Goal: Task Accomplishment & Management: Use online tool/utility

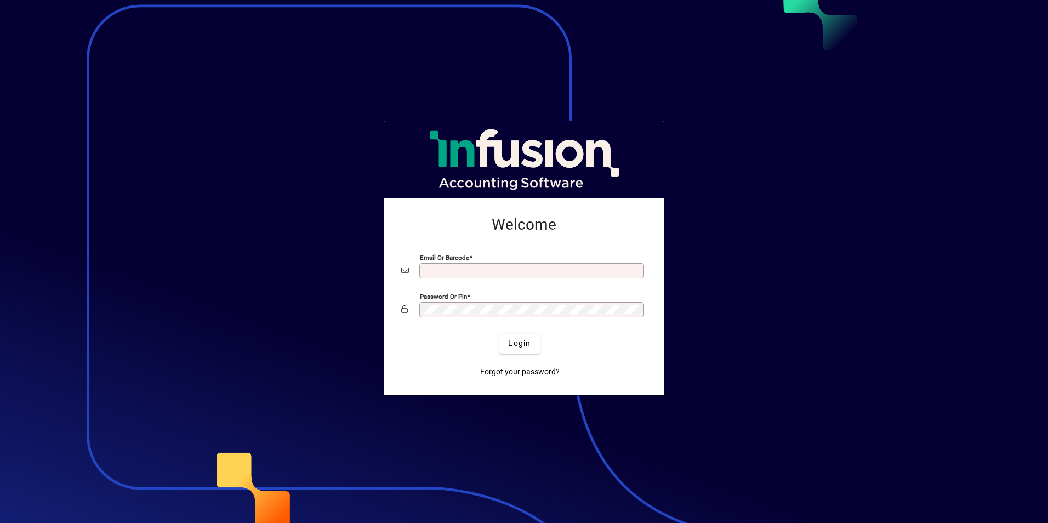
type input "**********"
click at [499, 334] on button "Login" at bounding box center [519, 344] width 40 height 20
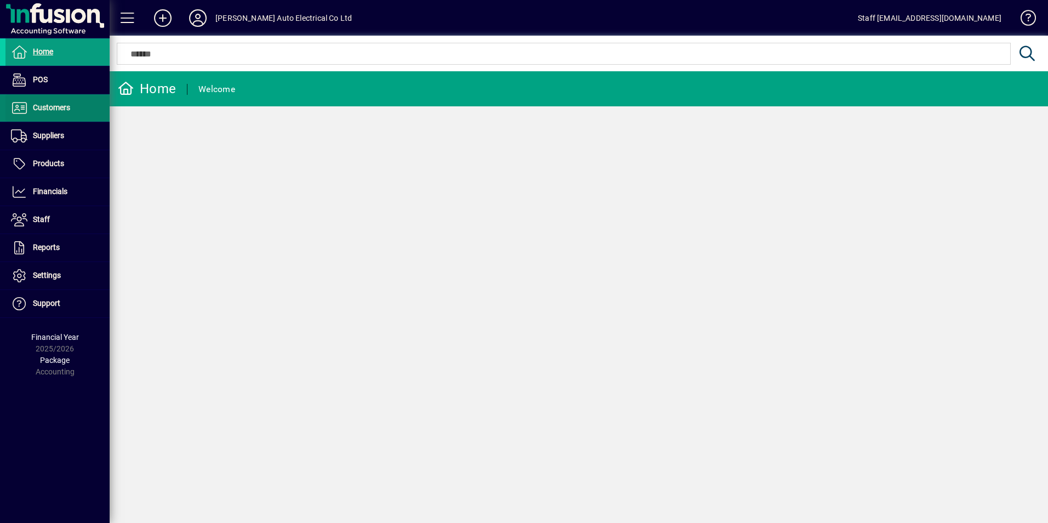
click at [45, 110] on span "Customers" at bounding box center [51, 107] width 37 height 9
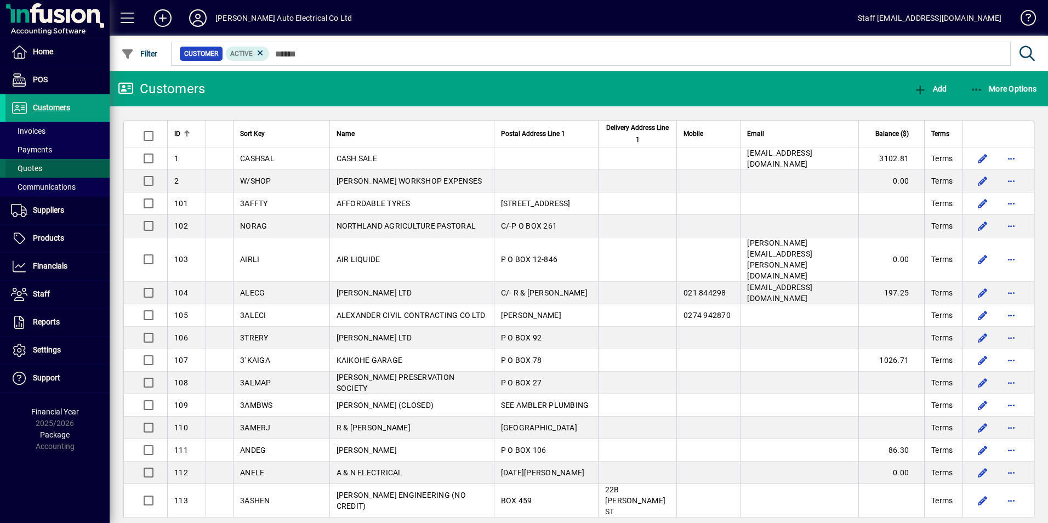
click at [21, 163] on span "Quotes" at bounding box center [23, 169] width 37 height 12
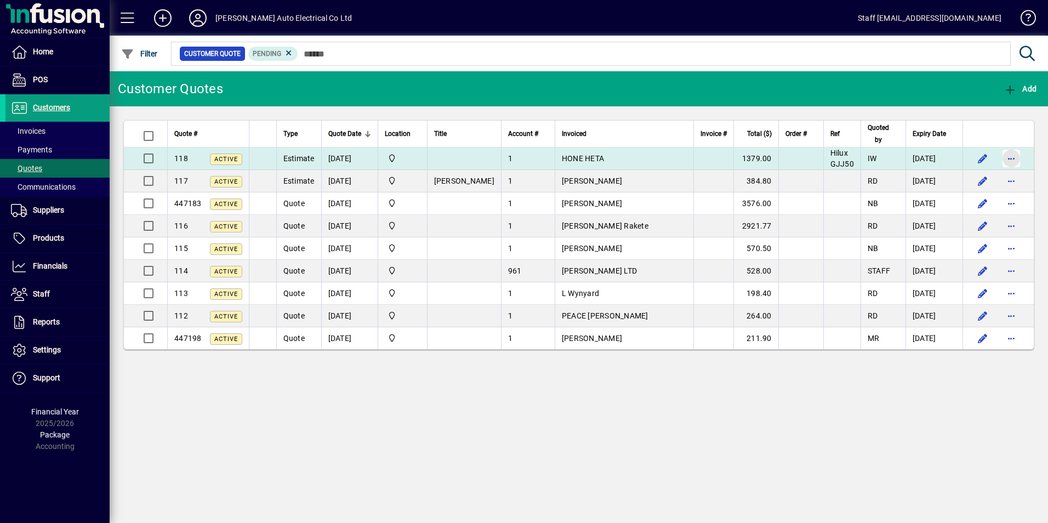
click at [1011, 160] on span "button" at bounding box center [1011, 158] width 26 height 26
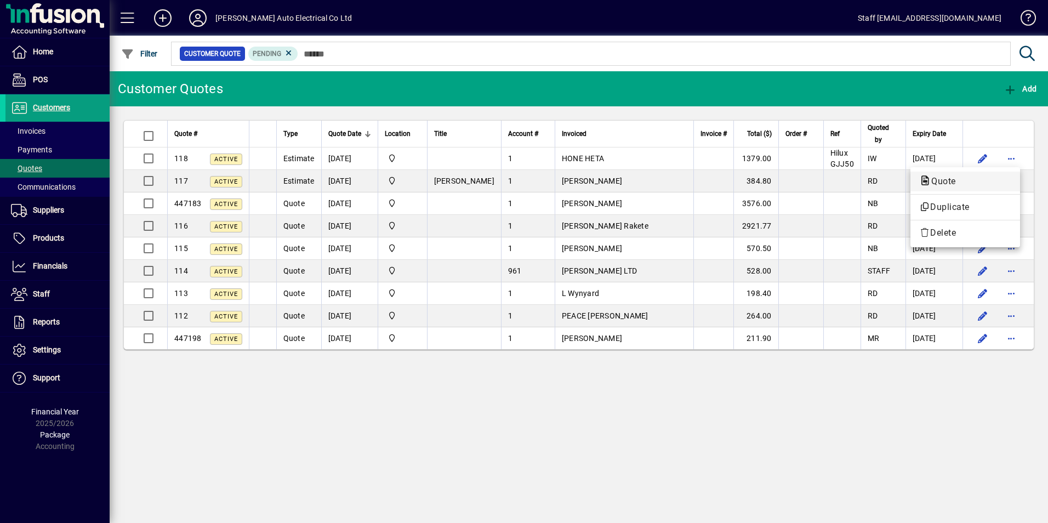
click at [972, 178] on span "Quote" at bounding box center [965, 181] width 92 height 13
